Goal: Navigation & Orientation: Find specific page/section

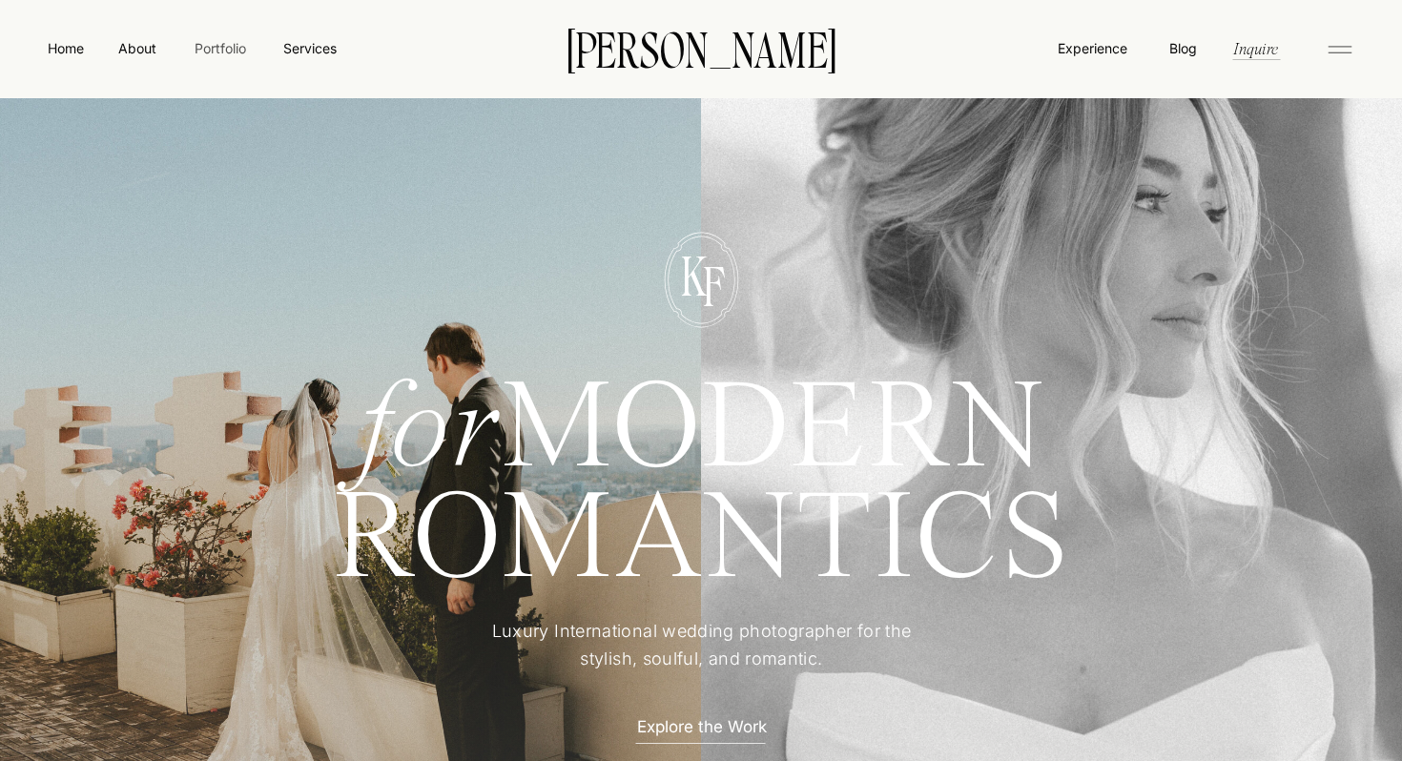
click at [223, 52] on nav "Portfolio" at bounding box center [220, 48] width 68 height 20
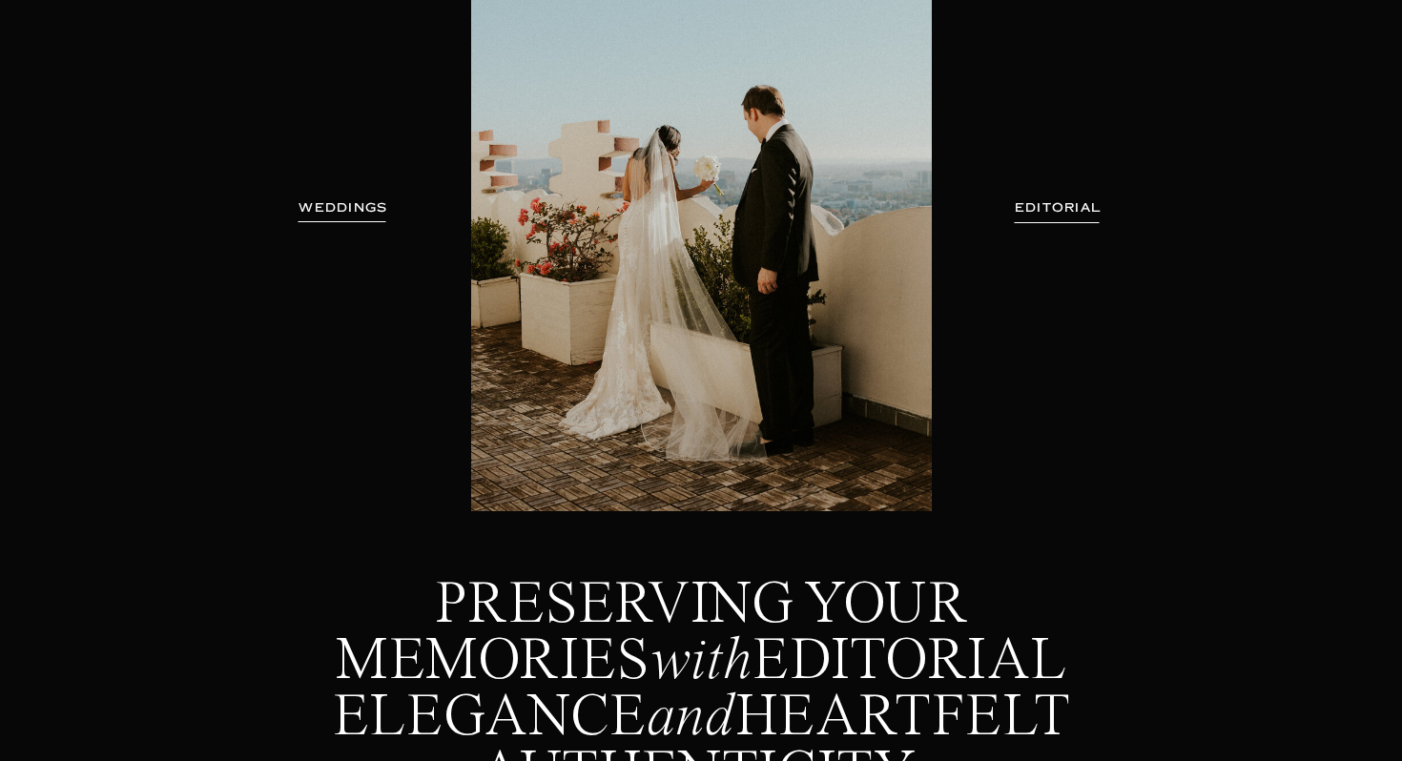
scroll to position [339, 0]
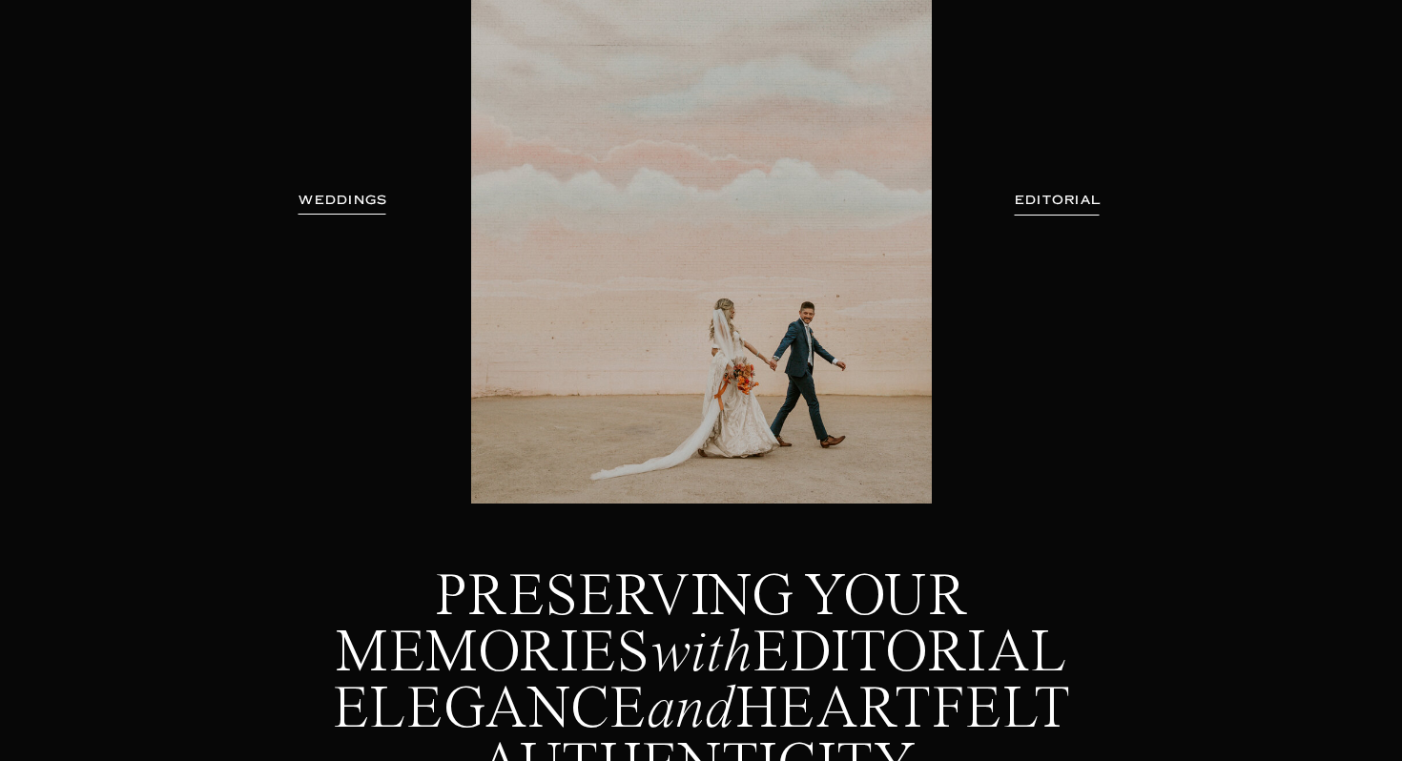
click at [361, 209] on h3 "WEDDINGS" at bounding box center [343, 200] width 120 height 19
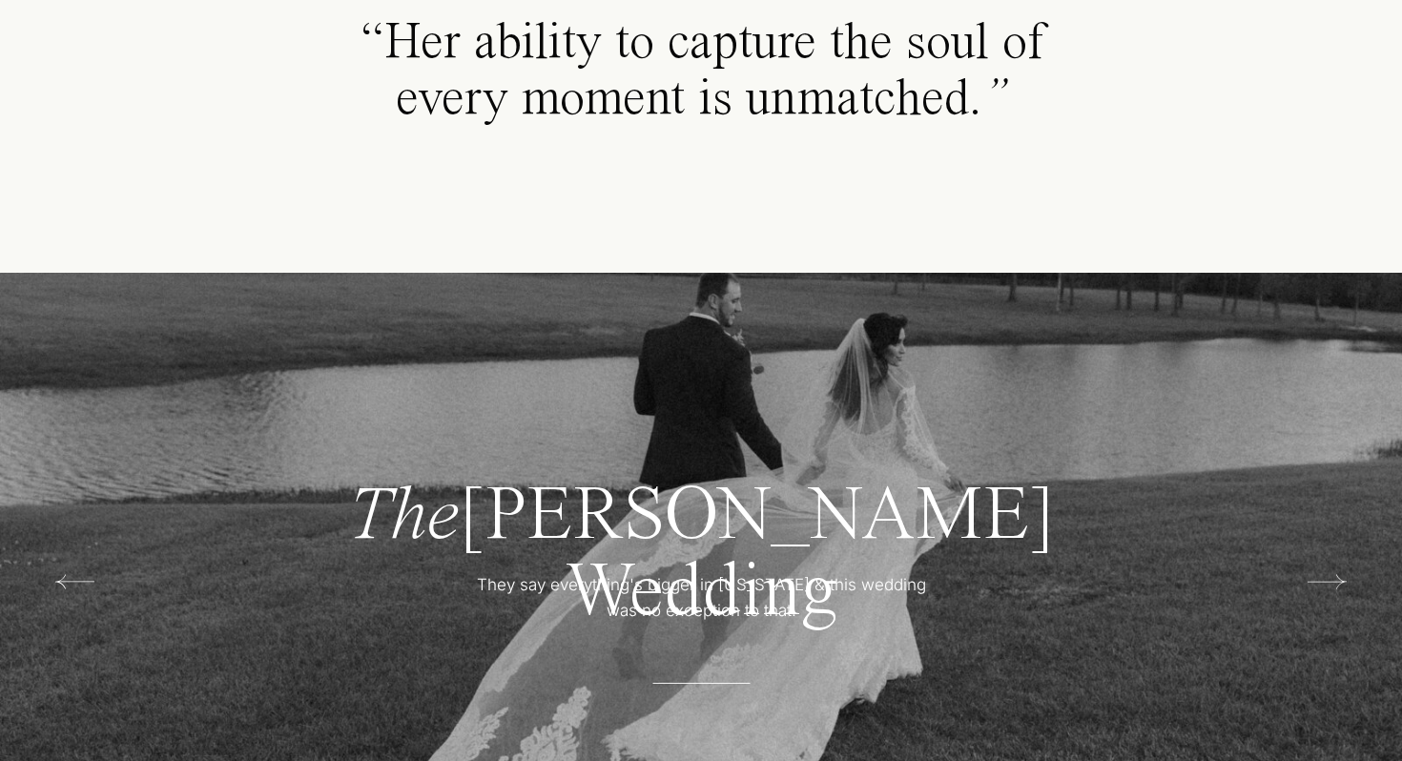
scroll to position [3829, 0]
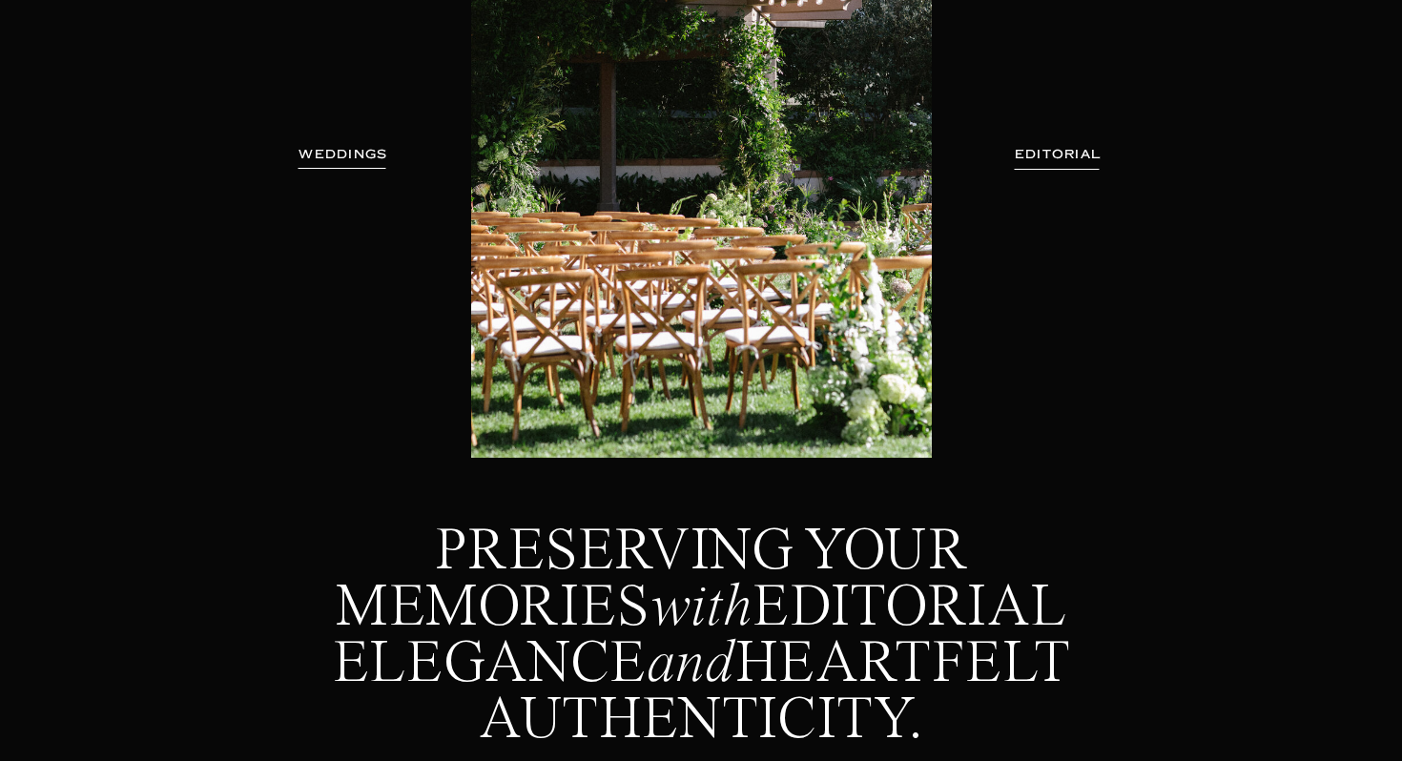
scroll to position [0, 0]
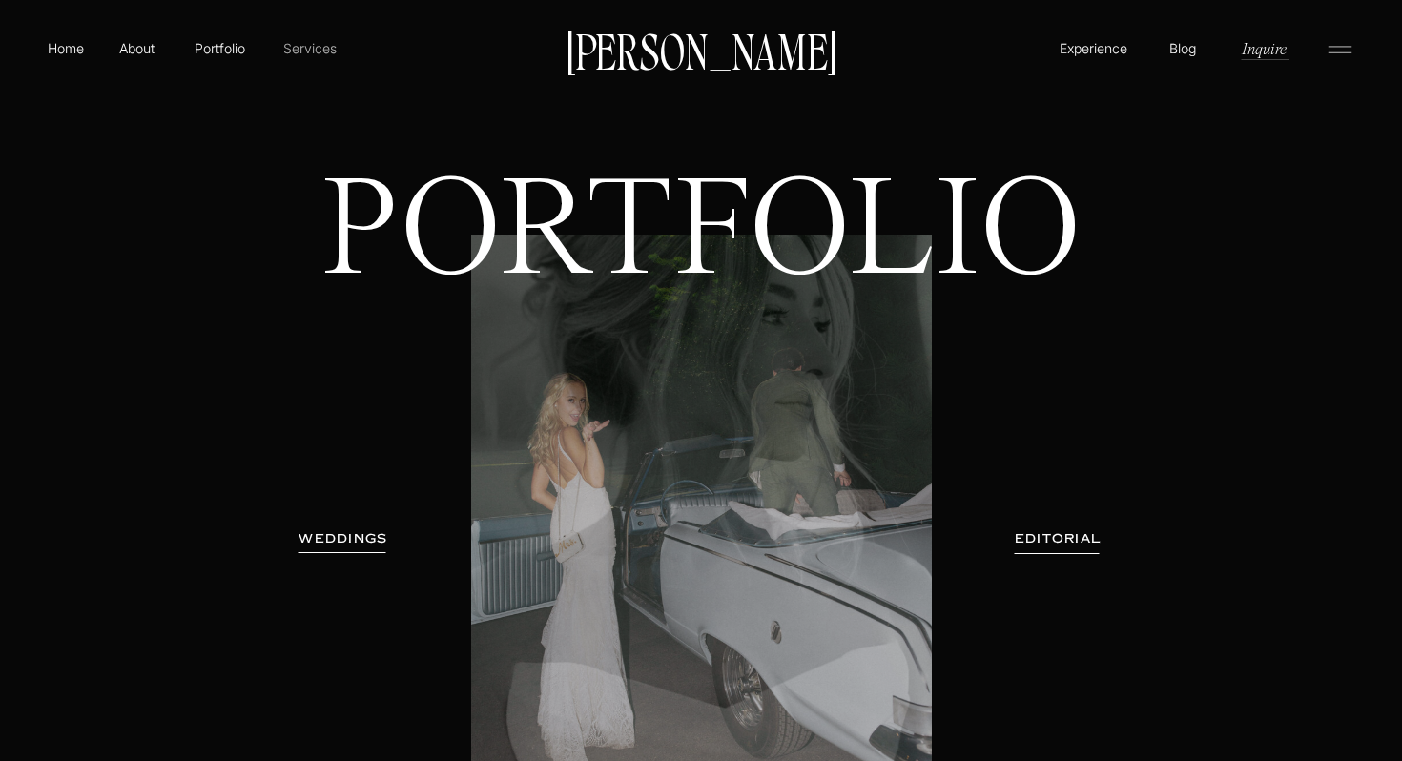
click at [302, 45] on p "Services" at bounding box center [309, 48] width 56 height 20
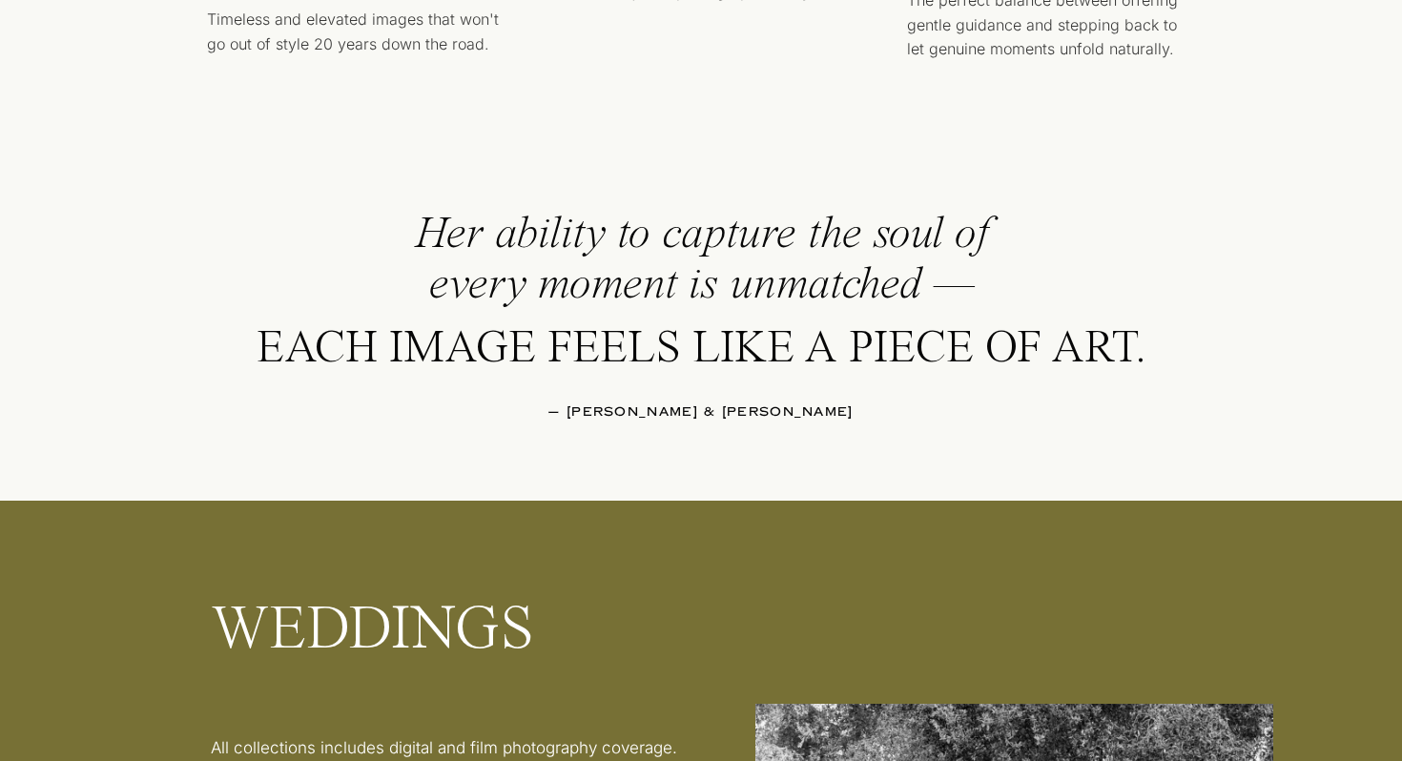
scroll to position [2445, 0]
